Goal: Contribute content

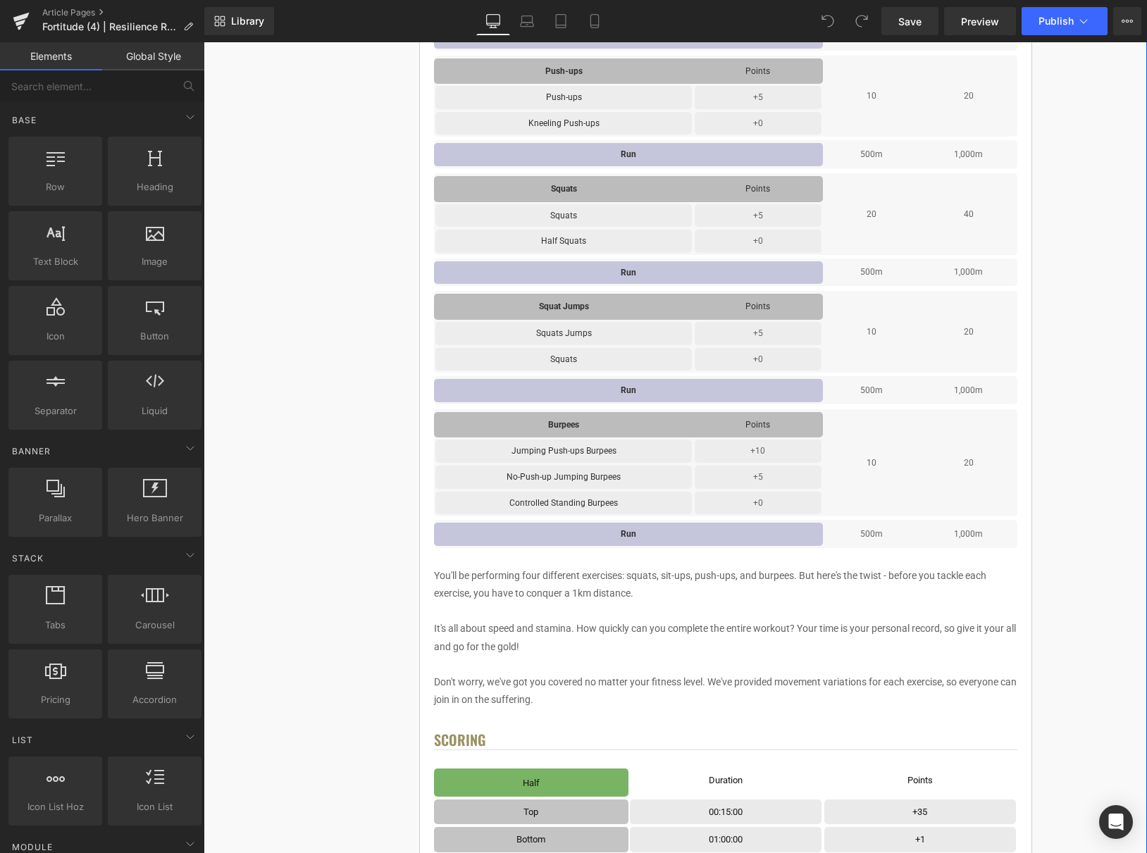
scroll to position [640, 0]
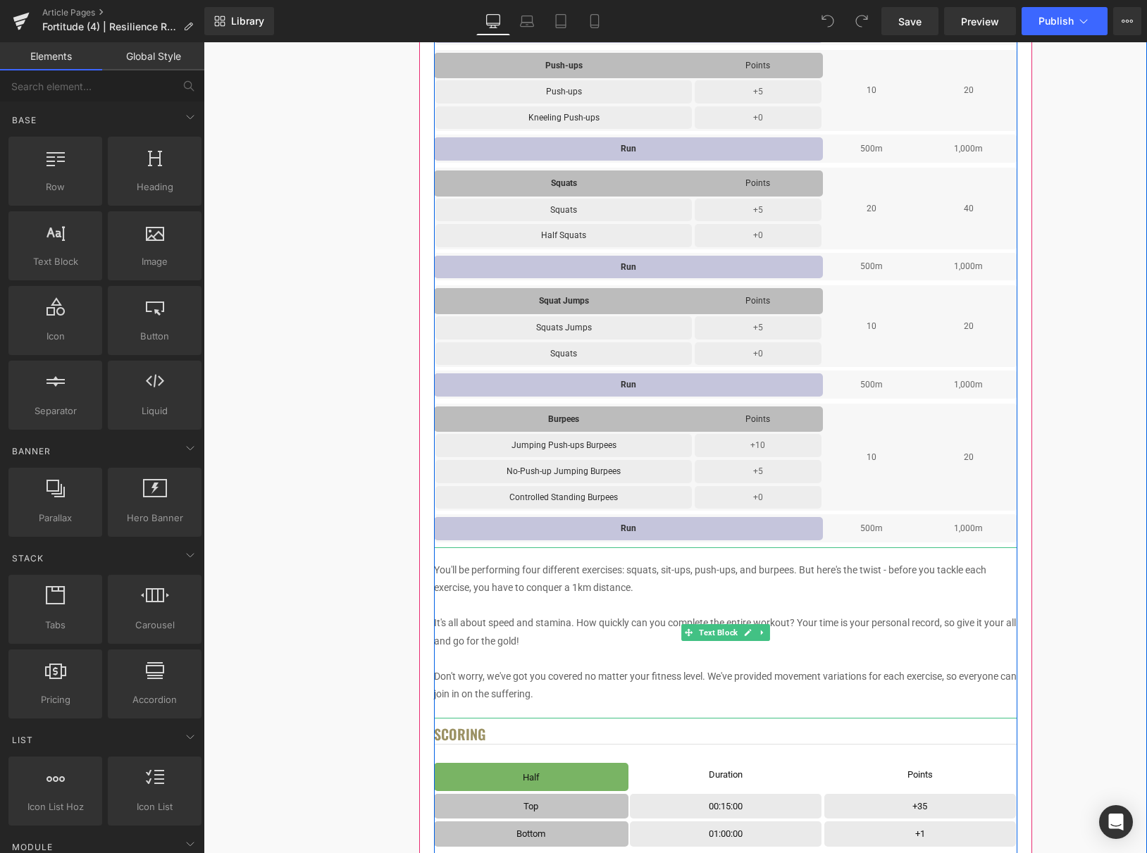
click at [579, 577] on p "You'll be performing four different exercises: squats, sit-ups, push-ups, and b…" at bounding box center [725, 579] width 583 height 35
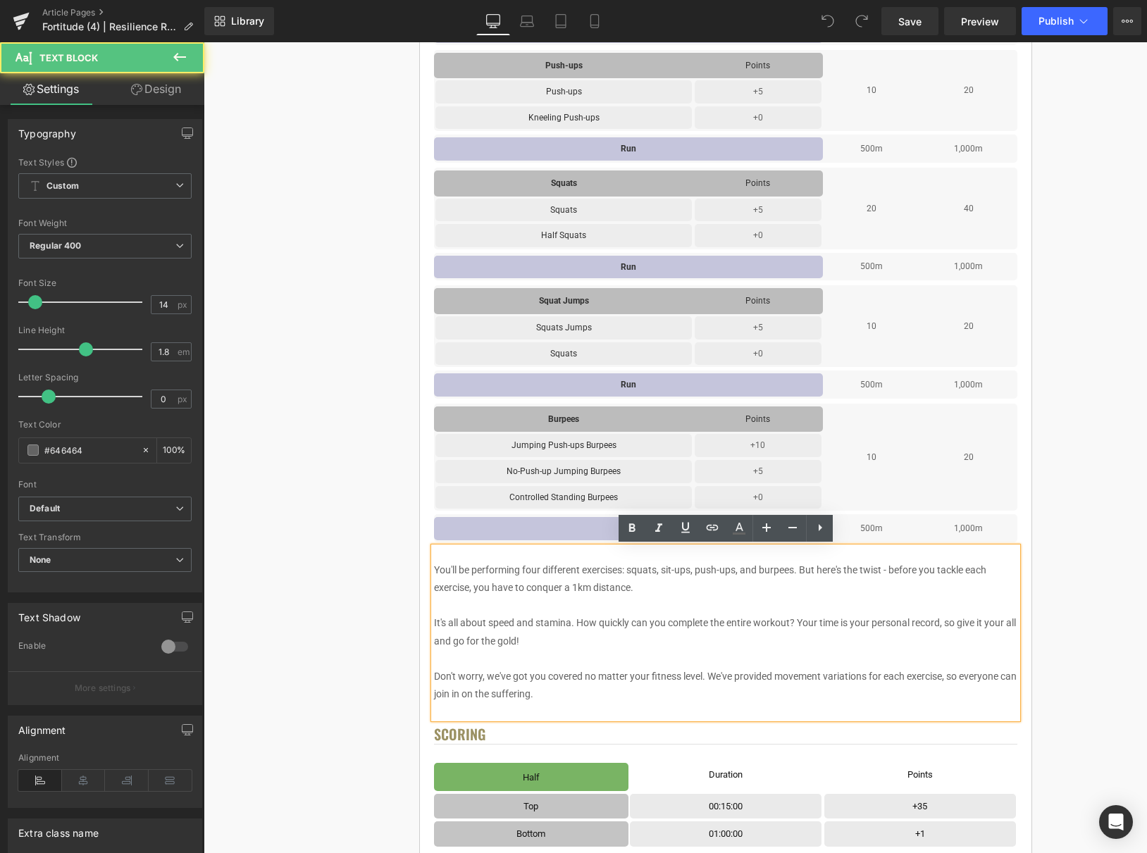
click at [542, 569] on p "You'll be performing four different exercises: squats, sit-ups, push-ups, and b…" at bounding box center [725, 579] width 583 height 35
click at [741, 570] on p "You'll be performing five different exercises: squats, sit-ups, push-ups, and b…" at bounding box center [725, 579] width 583 height 35
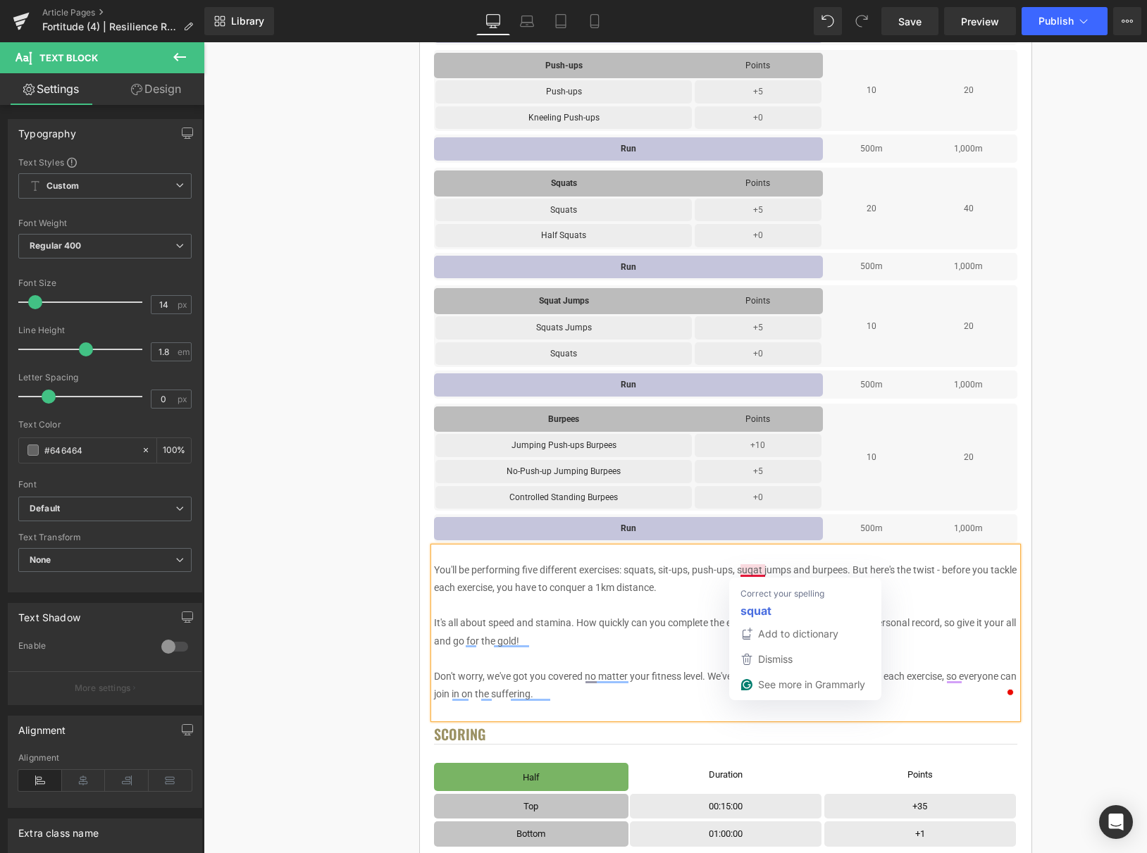
click at [757, 571] on p "You'll be performing five different exercises: squats, sit-ups, push-ups, suqat…" at bounding box center [725, 579] width 583 height 35
click at [1075, 495] on div "< User Home Text Block Row Image Fortitude Challenge Series Heading Complete ea…" at bounding box center [725, 825] width 833 height 2664
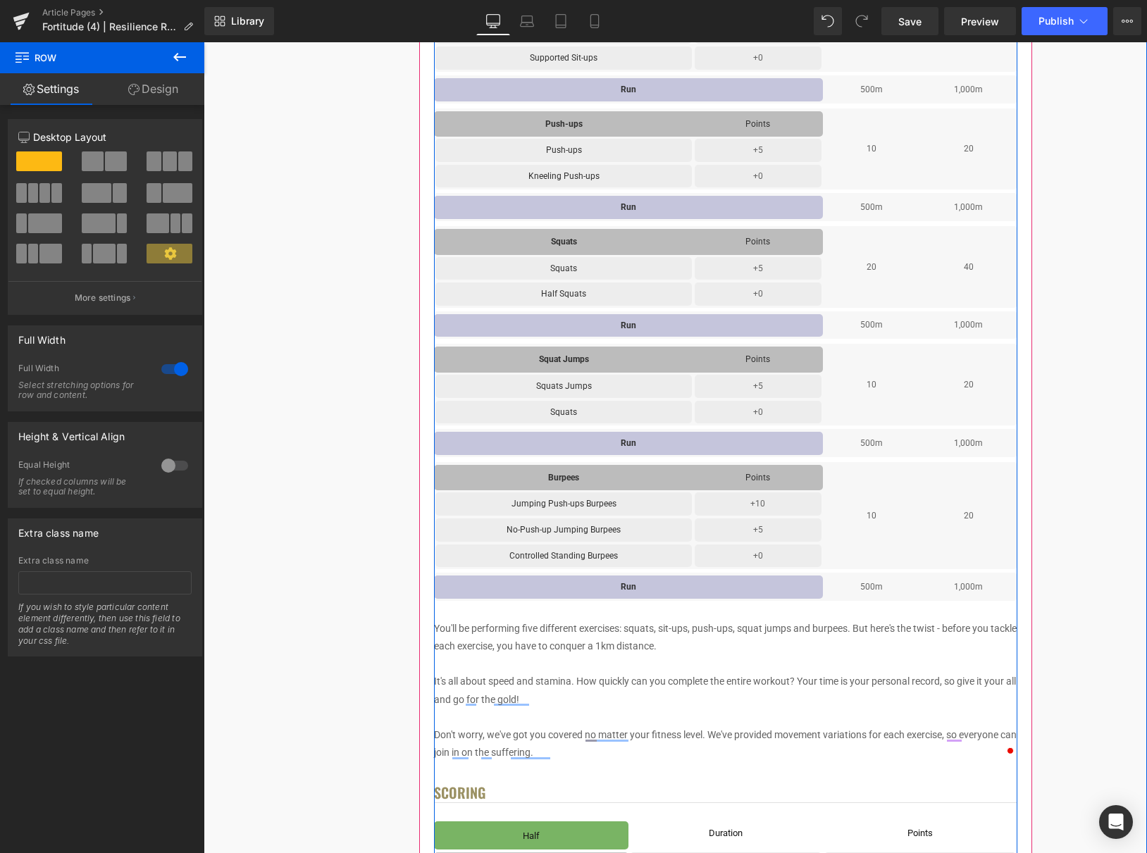
scroll to position [580, 0]
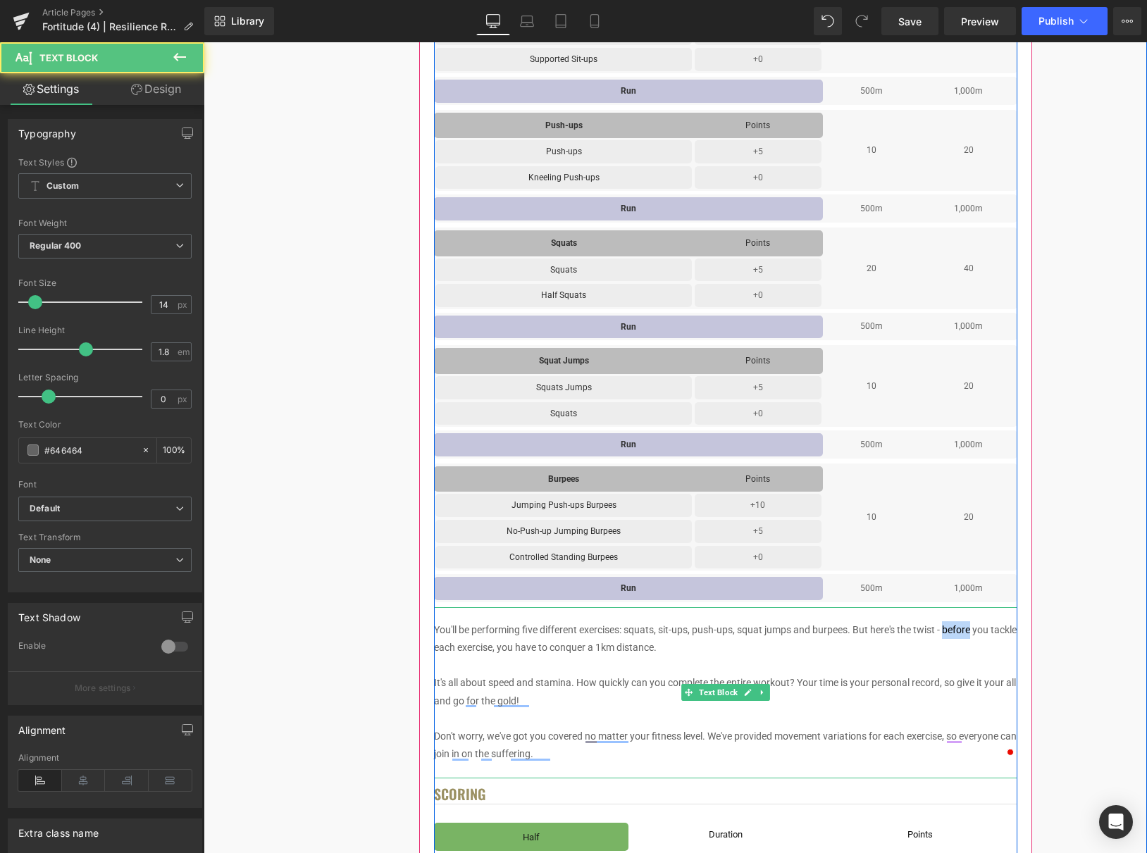
drag, startPoint x: 975, startPoint y: 634, endPoint x: 947, endPoint y: 634, distance: 28.2
click at [947, 634] on p "You'll be performing five different exercises: squats, sit-ups, push-ups, squat…" at bounding box center [725, 639] width 583 height 35
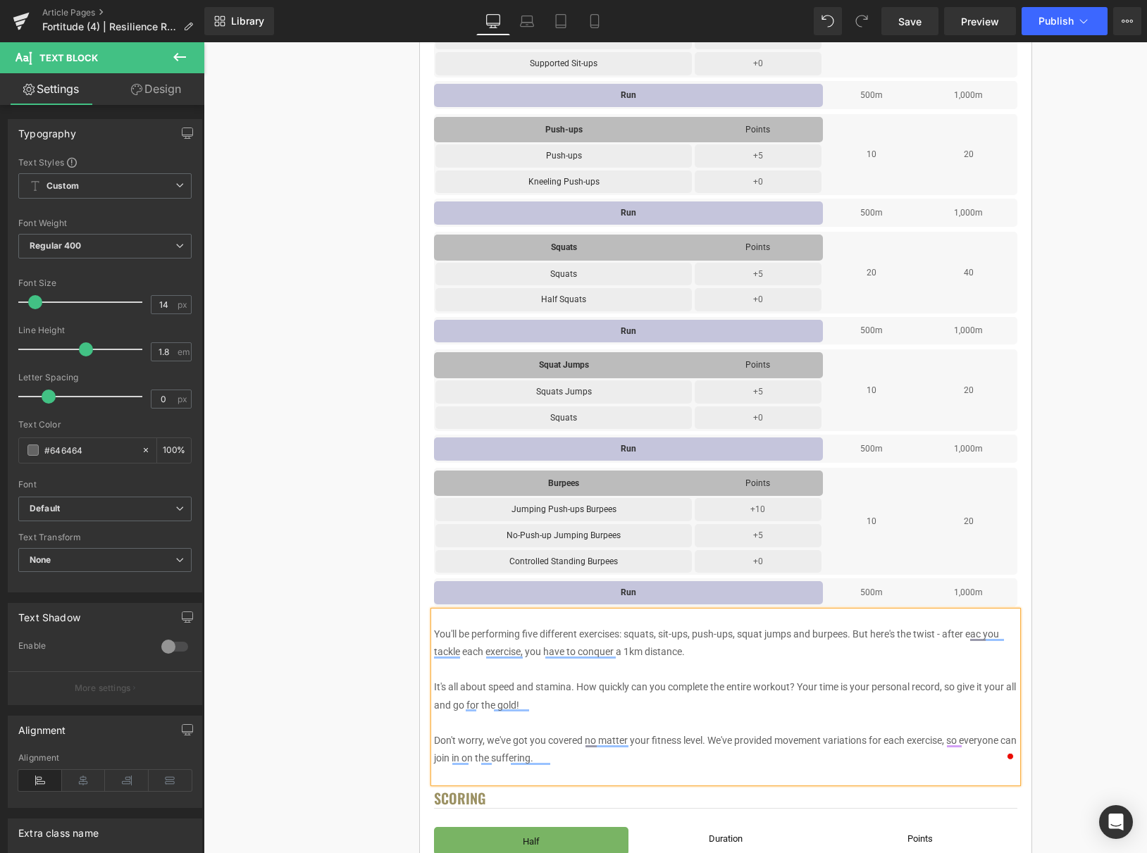
scroll to position [582, 0]
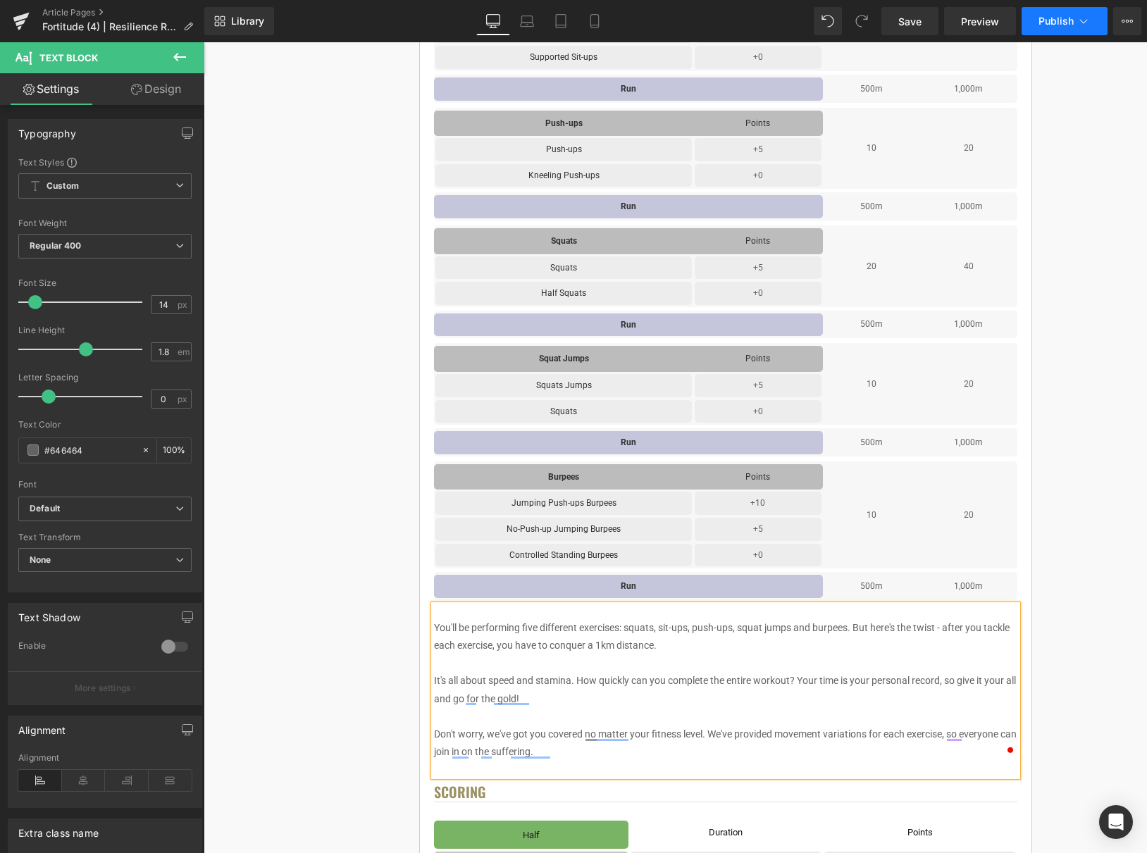
click at [1069, 16] on span "Publish" at bounding box center [1056, 21] width 35 height 11
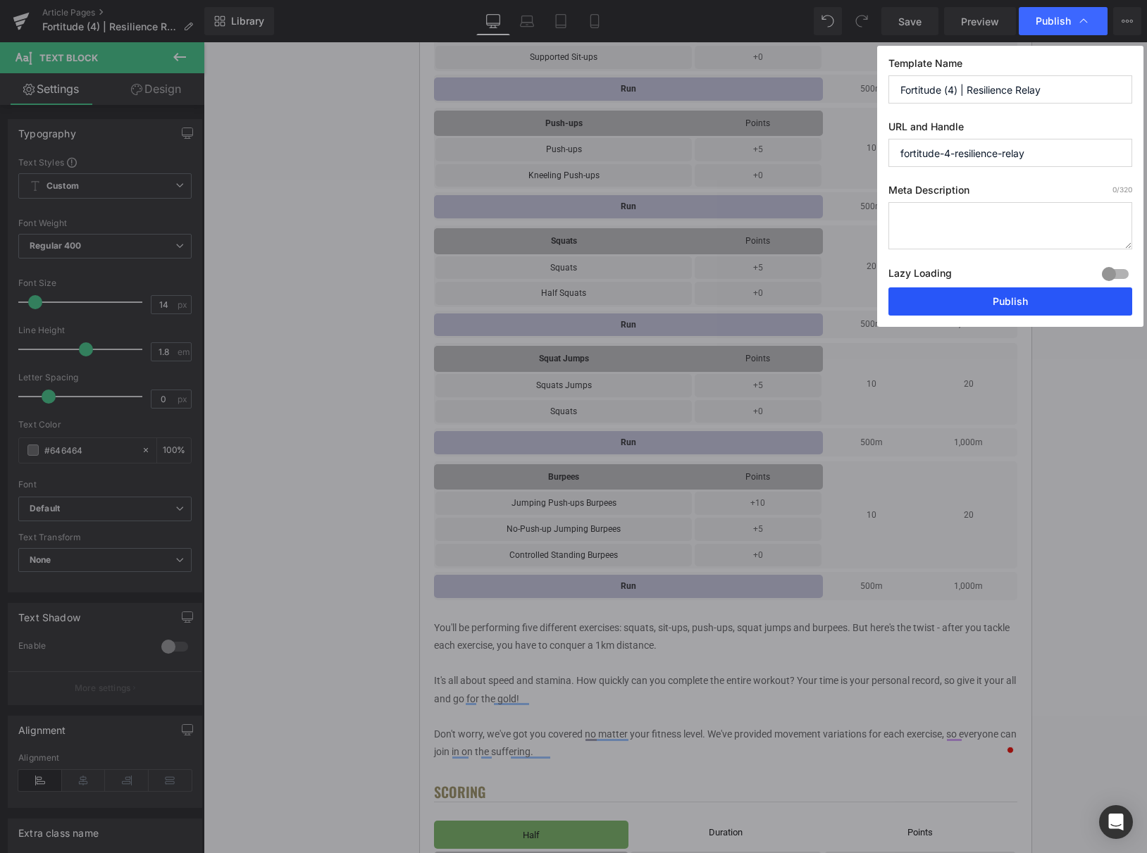
click at [0, 0] on button "Publish" at bounding box center [0, 0] width 0 height 0
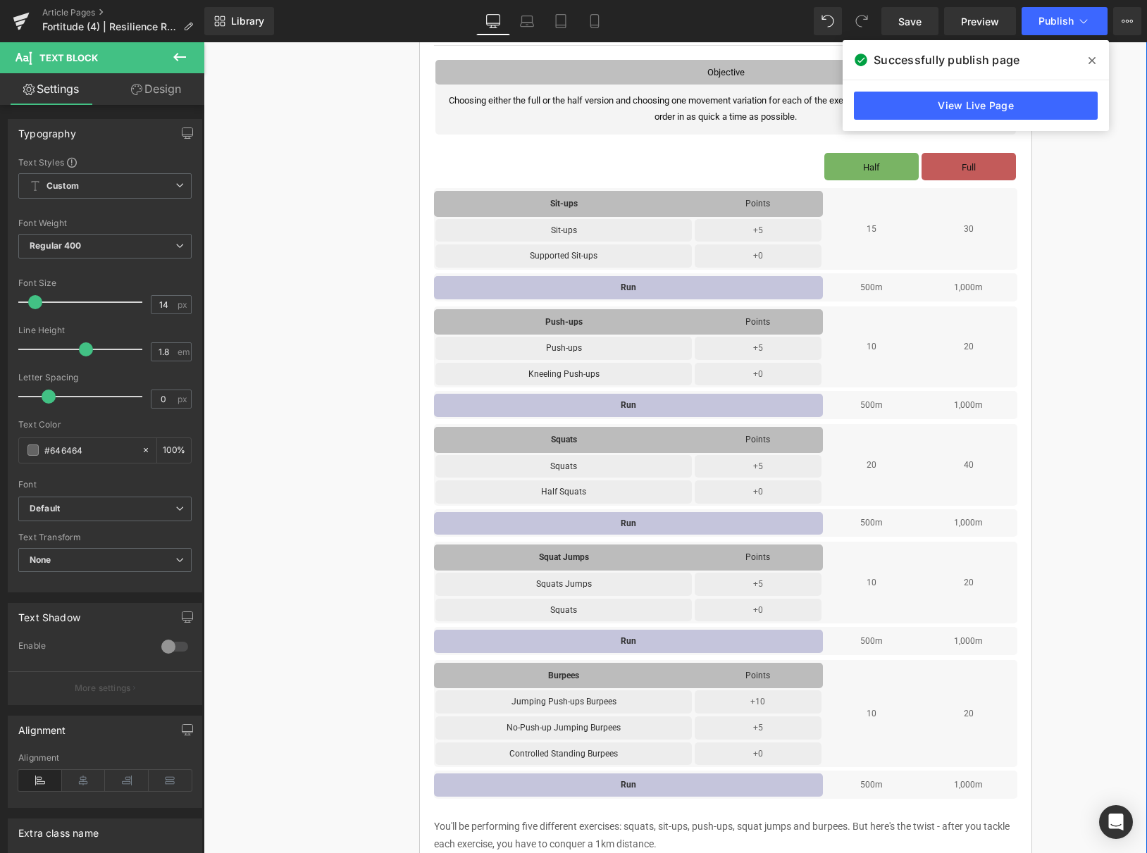
scroll to position [384, 0]
click at [1090, 61] on icon at bounding box center [1092, 60] width 7 height 7
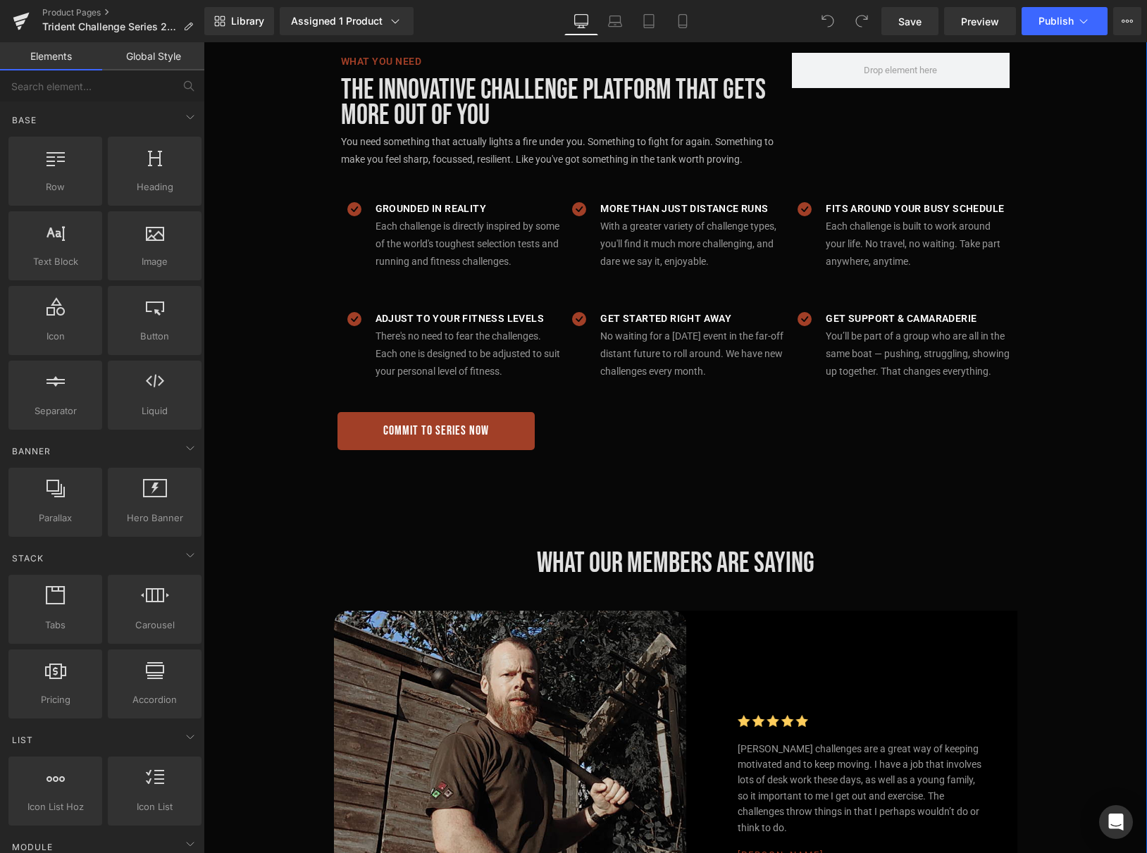
scroll to position [1691, 0]
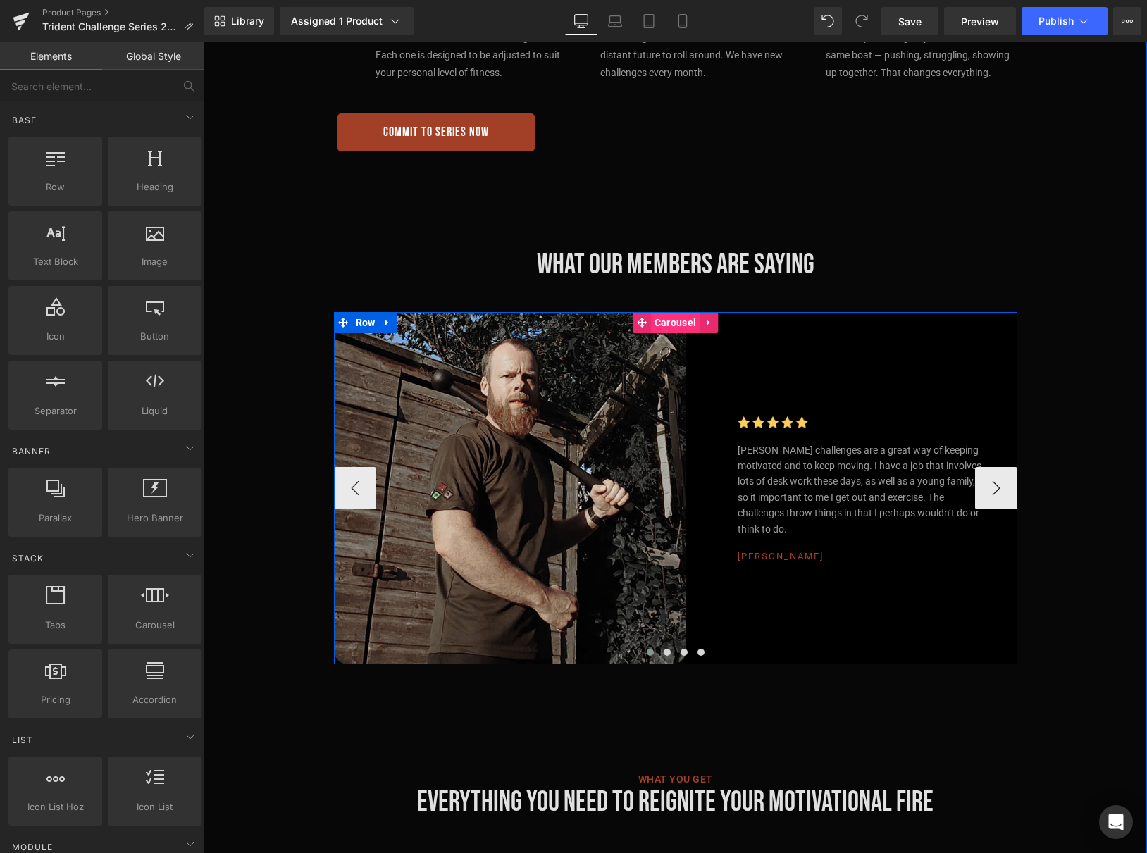
click at [672, 312] on span "Carousel" at bounding box center [675, 322] width 49 height 21
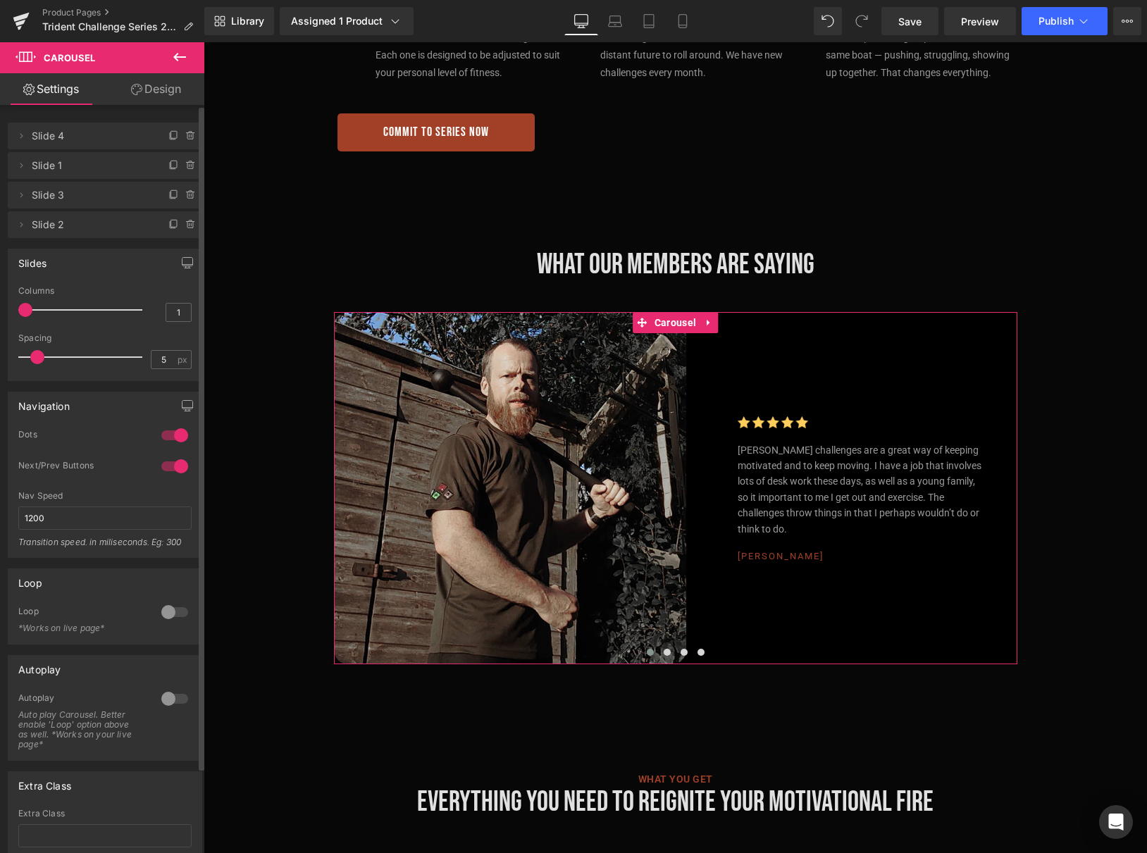
click at [98, 167] on span "Slide 1" at bounding box center [91, 165] width 118 height 27
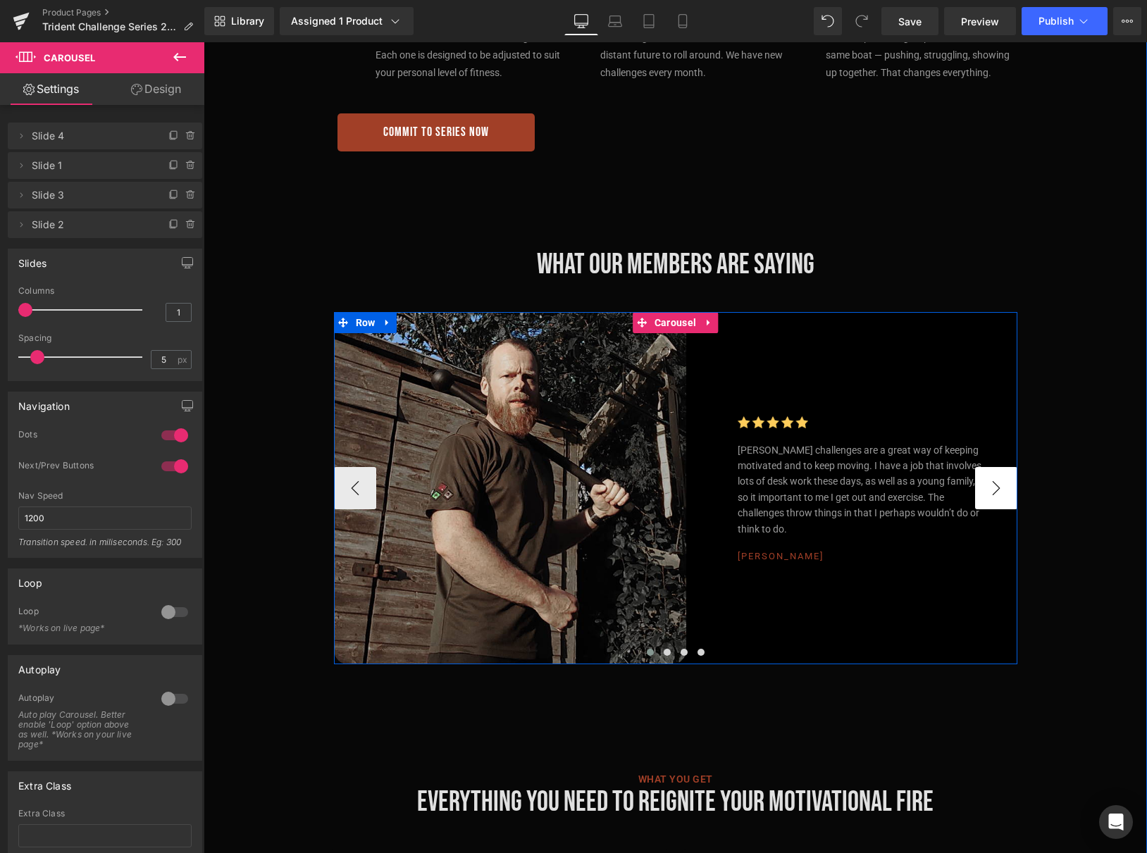
click at [991, 477] on button "›" at bounding box center [996, 488] width 42 height 42
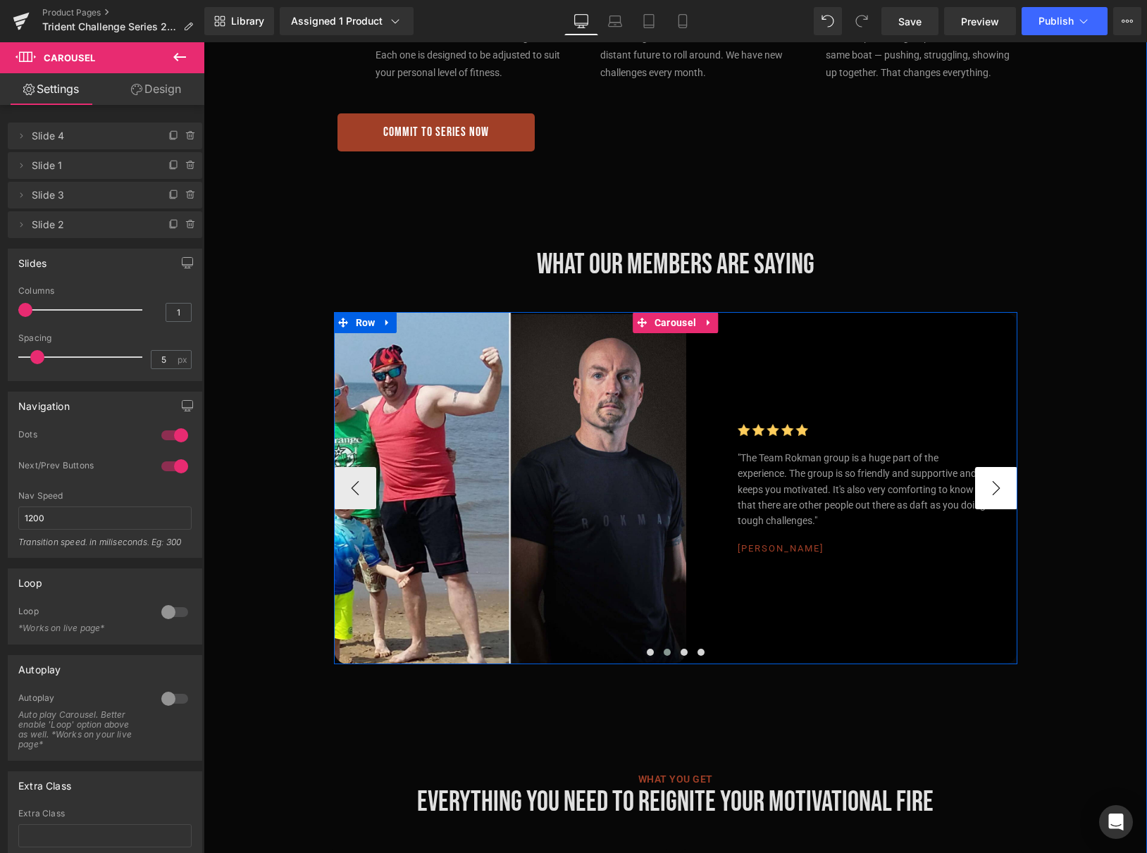
click at [991, 477] on button "›" at bounding box center [996, 488] width 42 height 42
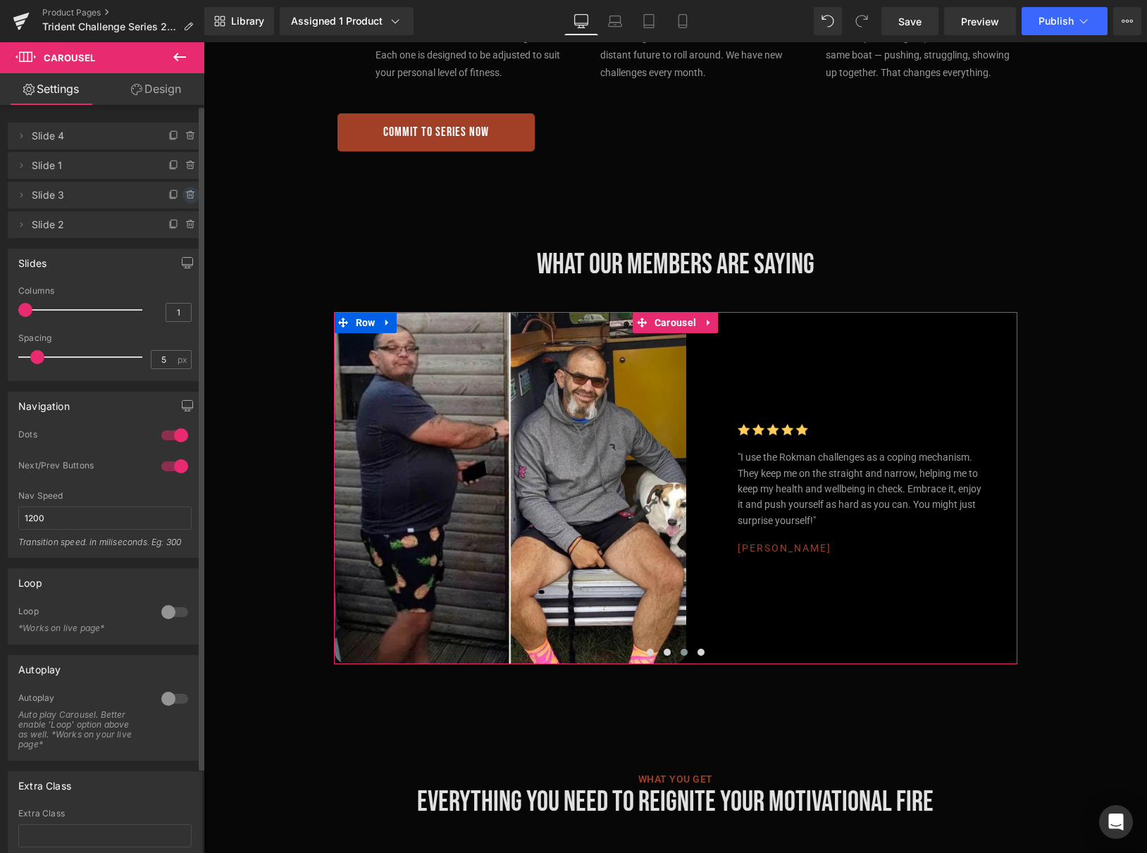
click at [188, 193] on icon at bounding box center [190, 195] width 11 height 11
click at [183, 196] on button "Delete" at bounding box center [176, 196] width 44 height 18
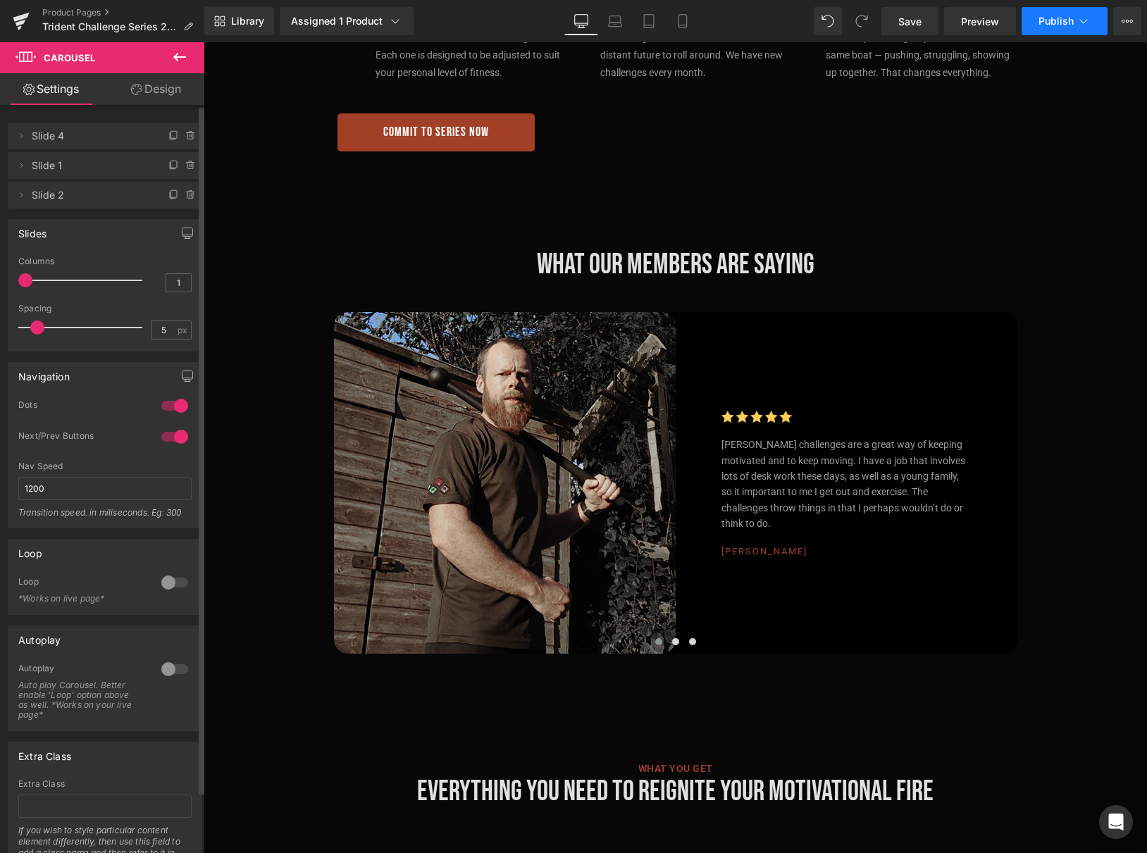
click at [1084, 19] on icon at bounding box center [1084, 21] width 14 height 14
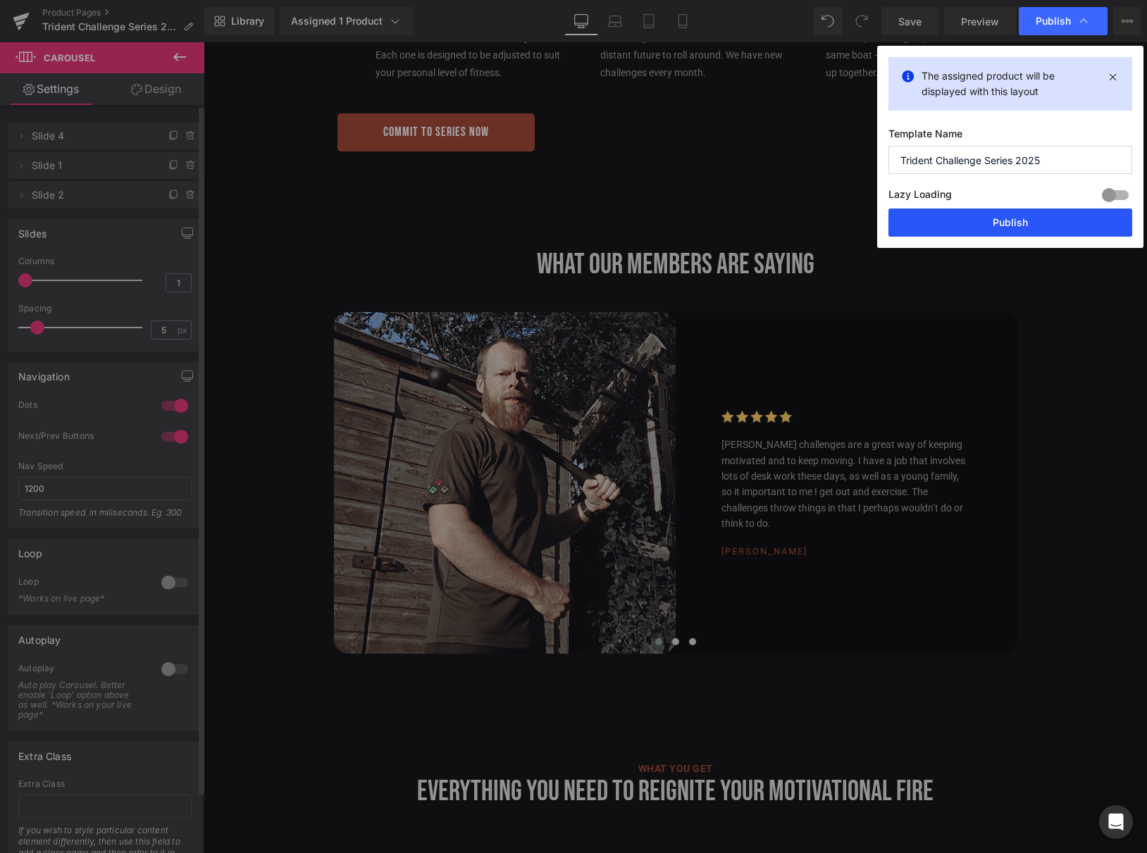
drag, startPoint x: 1015, startPoint y: 218, endPoint x: 860, endPoint y: 296, distance: 173.6
click at [1015, 218] on button "Publish" at bounding box center [1011, 223] width 244 height 28
